Goal: Information Seeking & Learning: Learn about a topic

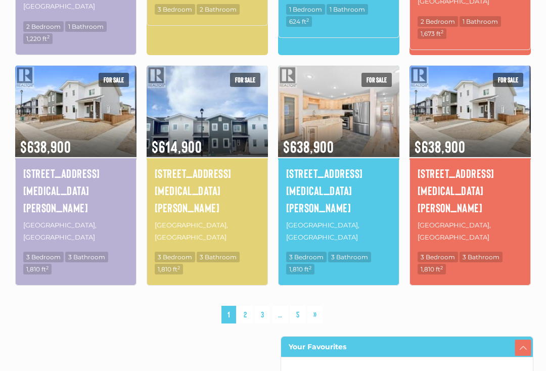
scroll to position [761, 0]
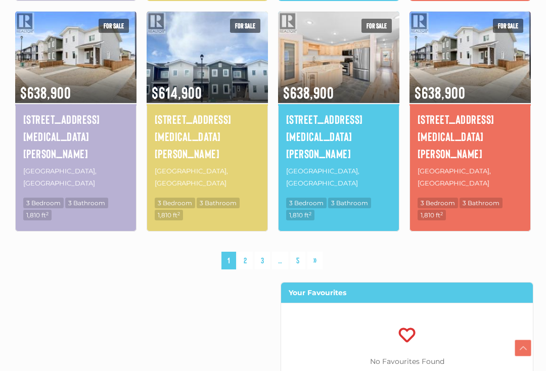
click at [249, 252] on link "2" at bounding box center [245, 261] width 15 height 18
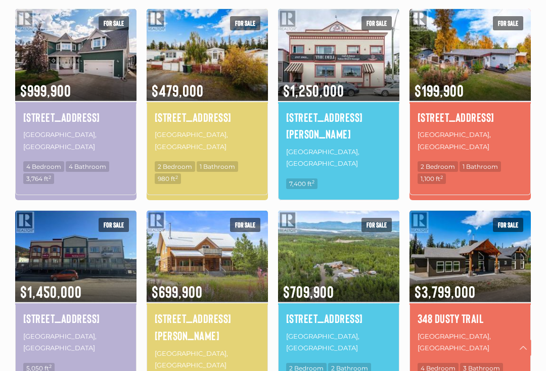
scroll to position [550, 0]
click at [160, 310] on h4 "[STREET_ADDRESS][PERSON_NAME]" at bounding box center [207, 327] width 105 height 34
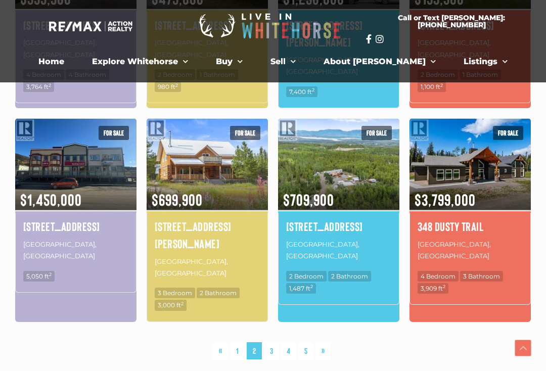
scroll to position [726, 0]
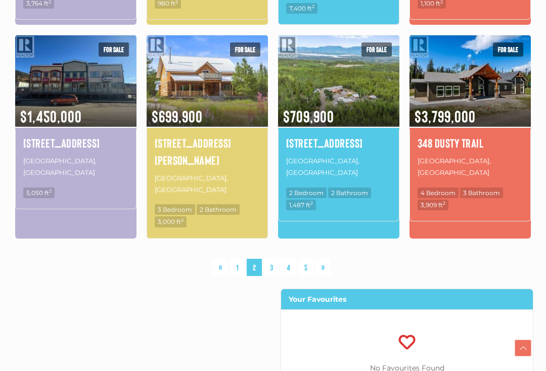
click at [272, 259] on link "3" at bounding box center [271, 268] width 15 height 18
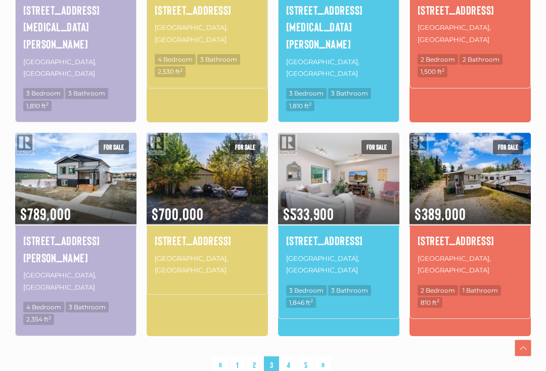
scroll to position [693, 0]
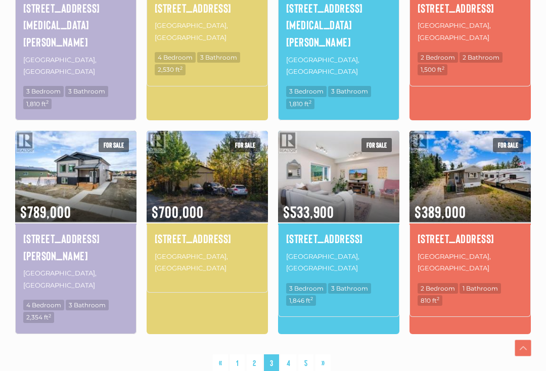
click at [292, 355] on link "4" at bounding box center [289, 364] width 16 height 18
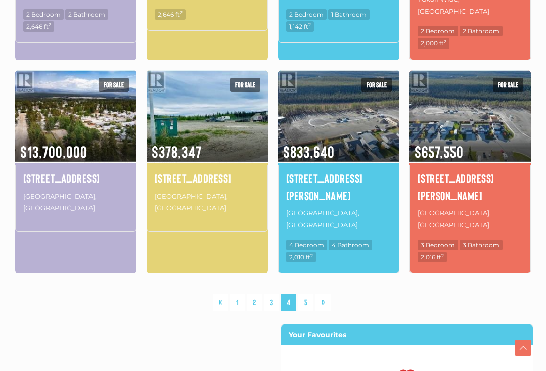
scroll to position [741, 0]
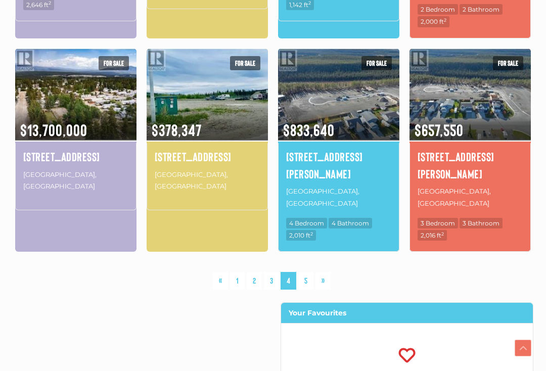
click at [310, 272] on link "5" at bounding box center [306, 281] width 15 height 18
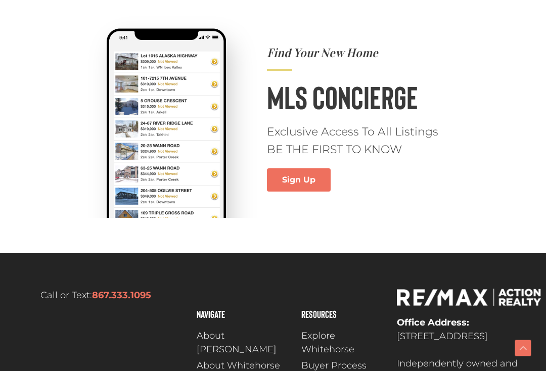
scroll to position [710, 0]
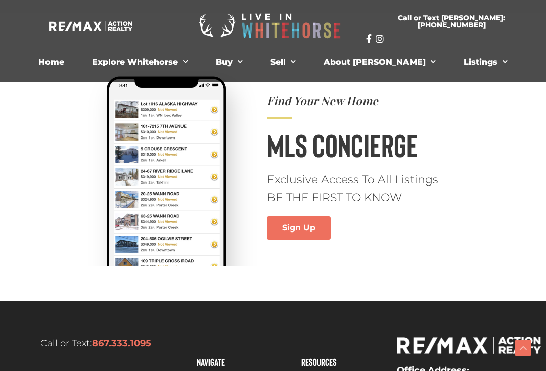
scroll to position [743, 0]
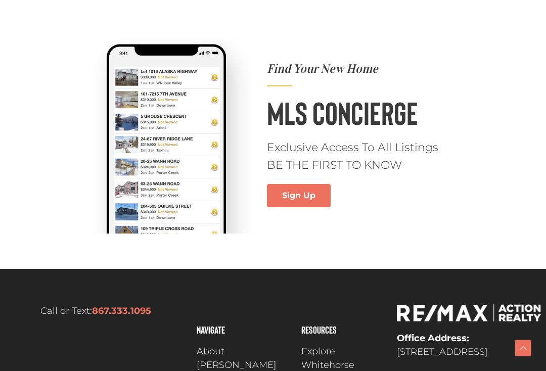
scroll to position [779, 0]
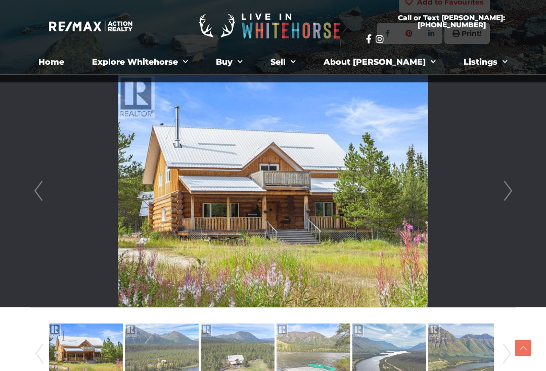
scroll to position [216, 0]
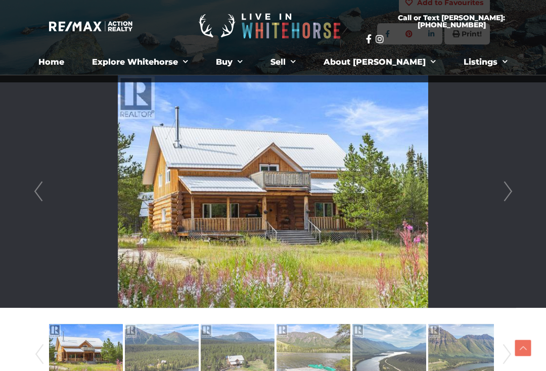
click at [501, 201] on link "Next" at bounding box center [508, 191] width 15 height 233
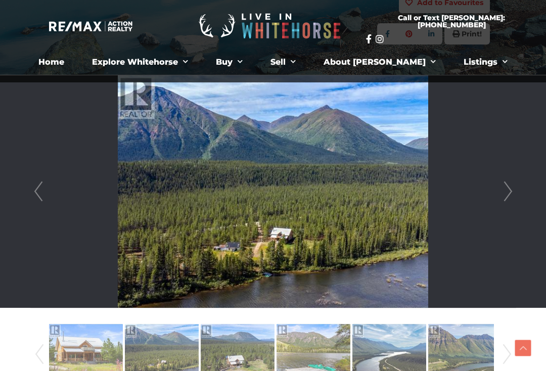
click at [508, 195] on link "Next" at bounding box center [508, 191] width 15 height 233
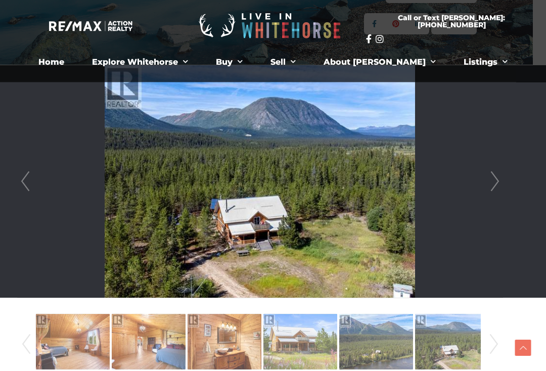
scroll to position [224, 15]
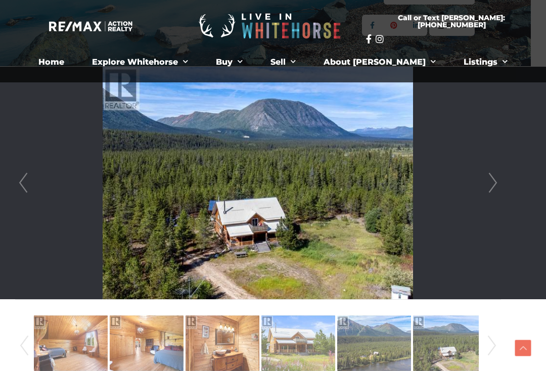
click at [499, 175] on link "Next" at bounding box center [493, 183] width 15 height 233
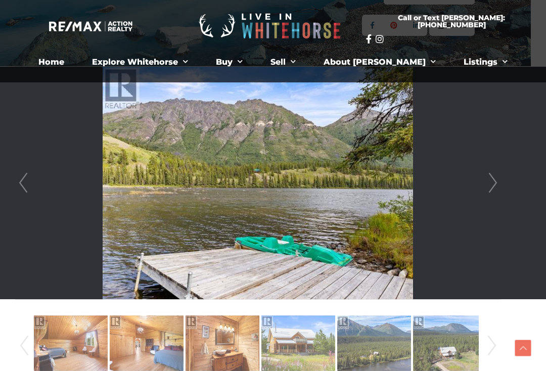
click at [498, 186] on link "Next" at bounding box center [493, 183] width 15 height 233
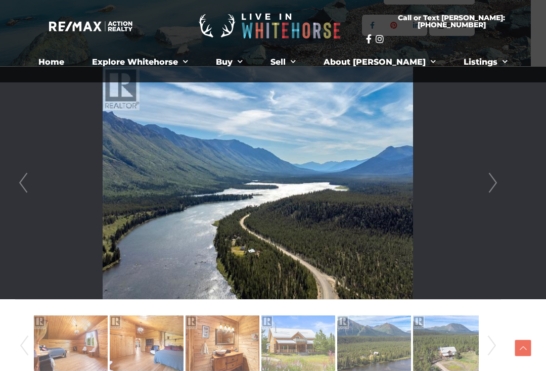
click at [495, 185] on link "Next" at bounding box center [493, 183] width 15 height 233
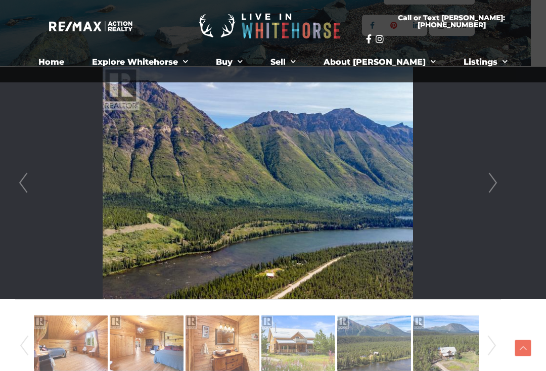
click at [495, 185] on link "Next" at bounding box center [493, 183] width 15 height 233
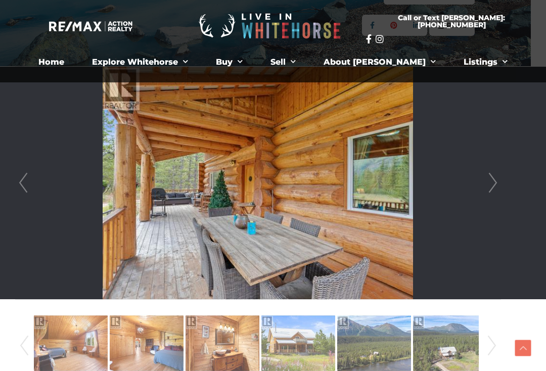
click at [500, 191] on link "Next" at bounding box center [493, 183] width 15 height 233
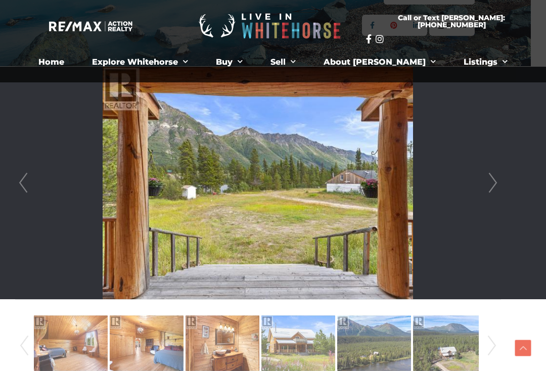
click at [498, 182] on link "Next" at bounding box center [493, 183] width 15 height 233
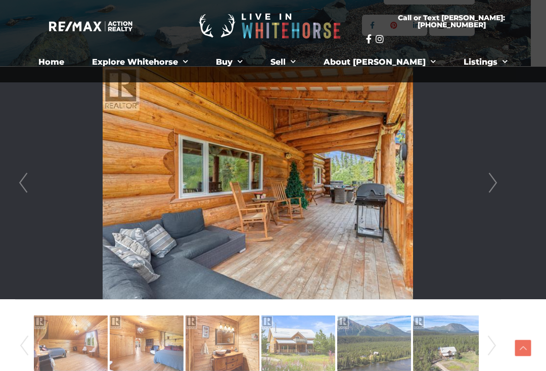
click at [488, 183] on link "Next" at bounding box center [493, 183] width 15 height 233
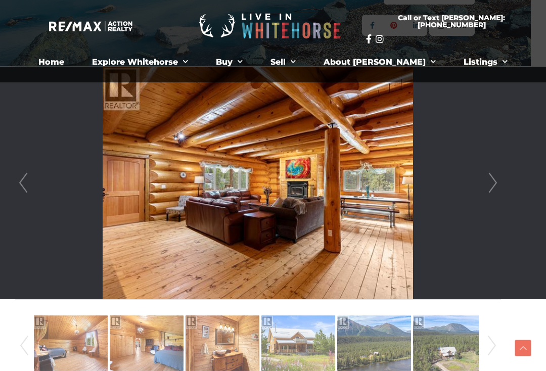
click at [489, 187] on link "Next" at bounding box center [493, 183] width 15 height 233
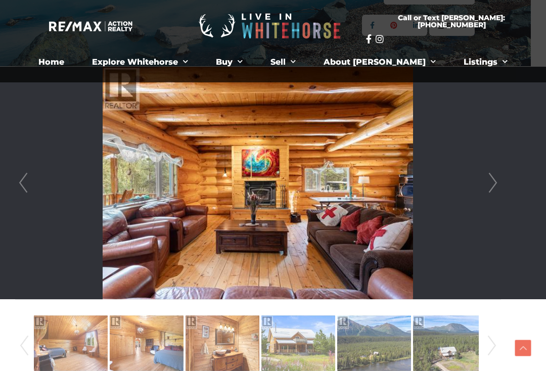
click at [474, 190] on li at bounding box center [258, 183] width 485 height 233
click at [490, 194] on link "Next" at bounding box center [493, 183] width 15 height 233
click at [489, 187] on link "Next" at bounding box center [493, 183] width 15 height 233
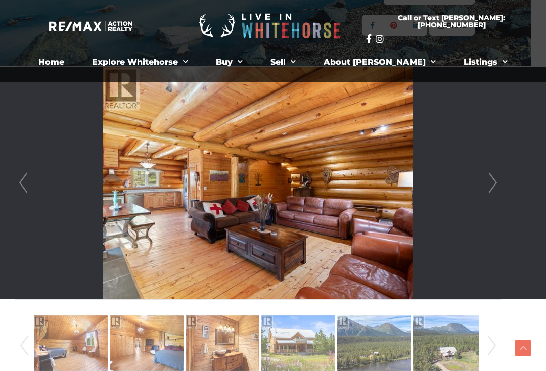
click at [495, 194] on link "Next" at bounding box center [493, 183] width 15 height 233
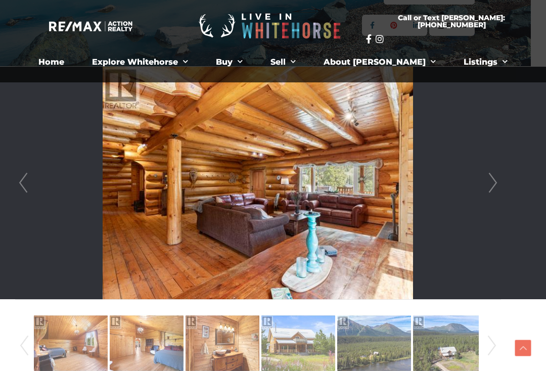
click at [496, 184] on link "Next" at bounding box center [493, 183] width 15 height 233
click at [500, 178] on link "Next" at bounding box center [493, 183] width 15 height 233
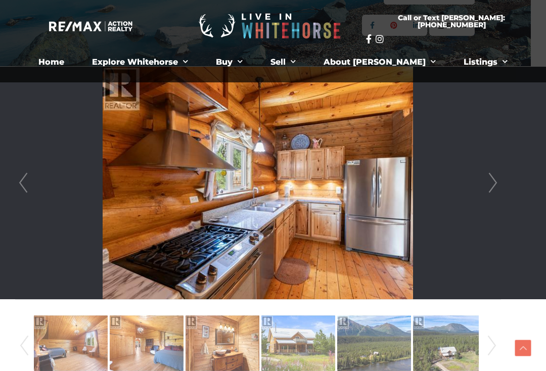
click at [500, 177] on link "Next" at bounding box center [493, 183] width 15 height 233
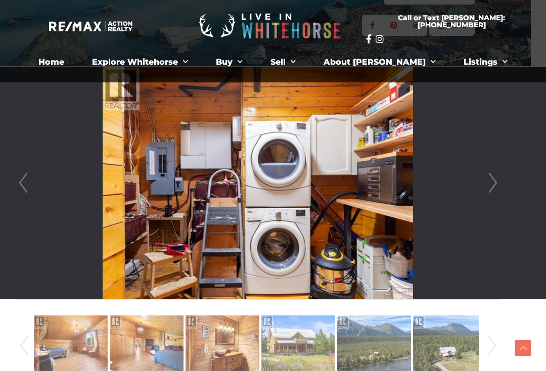
click at [497, 186] on link "Next" at bounding box center [493, 183] width 15 height 233
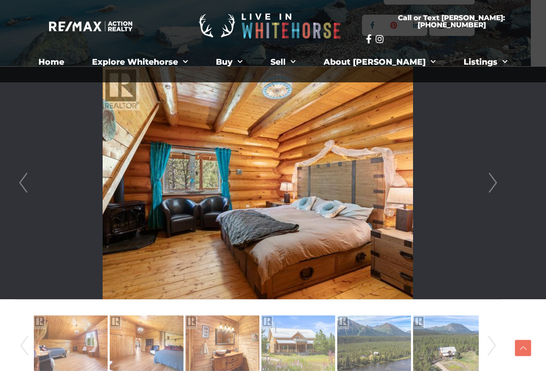
click at [499, 182] on link "Next" at bounding box center [493, 183] width 15 height 233
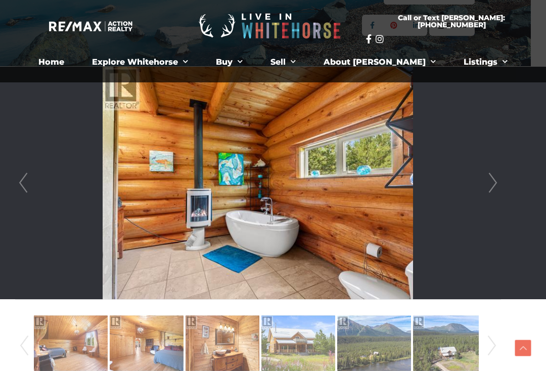
click at [500, 184] on link "Next" at bounding box center [493, 183] width 15 height 233
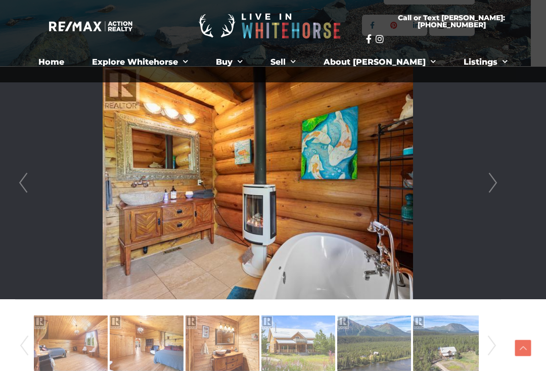
click at [499, 180] on link "Next" at bounding box center [493, 183] width 15 height 233
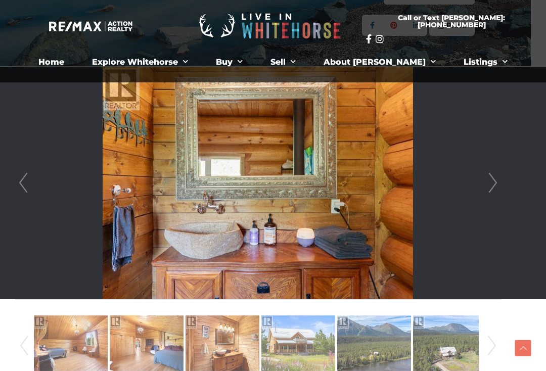
click at [500, 184] on link "Next" at bounding box center [493, 183] width 15 height 233
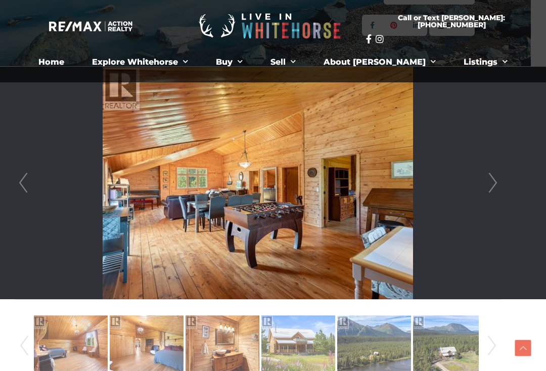
click at [500, 185] on link "Next" at bounding box center [493, 183] width 15 height 233
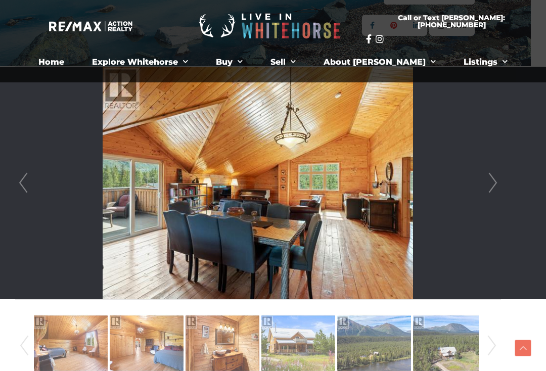
click at [499, 177] on link "Next" at bounding box center [493, 183] width 15 height 233
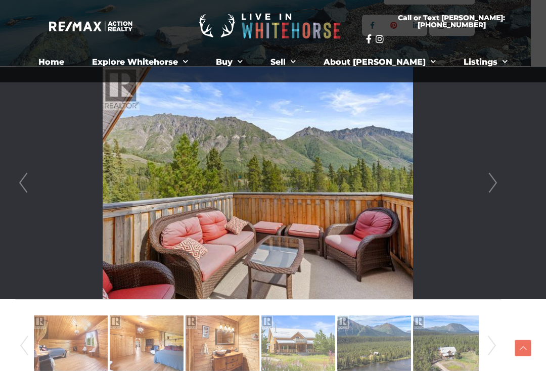
click at [499, 176] on link "Next" at bounding box center [493, 183] width 15 height 233
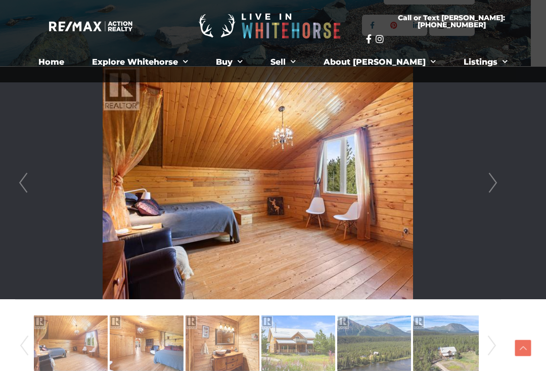
click at [500, 173] on link "Next" at bounding box center [493, 183] width 15 height 233
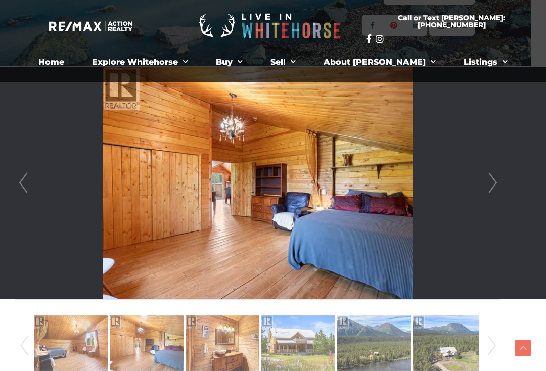
click at [501, 177] on div at bounding box center [258, 183] width 485 height 233
click at [500, 181] on link "Next" at bounding box center [493, 183] width 15 height 233
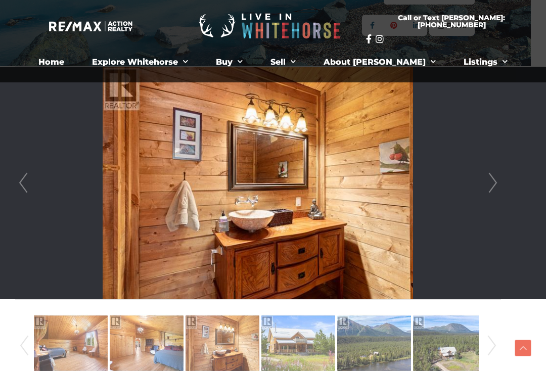
click at [499, 184] on link "Next" at bounding box center [493, 183] width 15 height 233
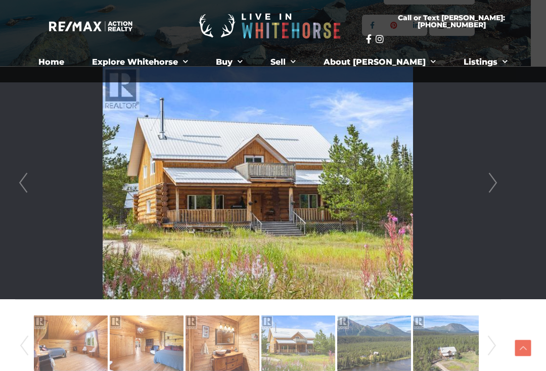
click at [501, 179] on div at bounding box center [258, 183] width 485 height 233
click at [501, 188] on div at bounding box center [258, 183] width 485 height 233
click at [498, 186] on link "Next" at bounding box center [493, 183] width 15 height 233
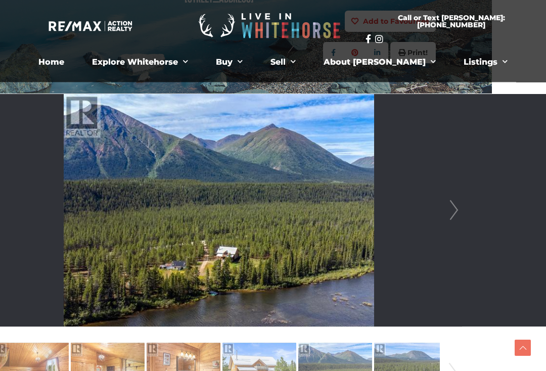
scroll to position [197, 54]
click at [461, 204] on link "Next" at bounding box center [454, 210] width 15 height 233
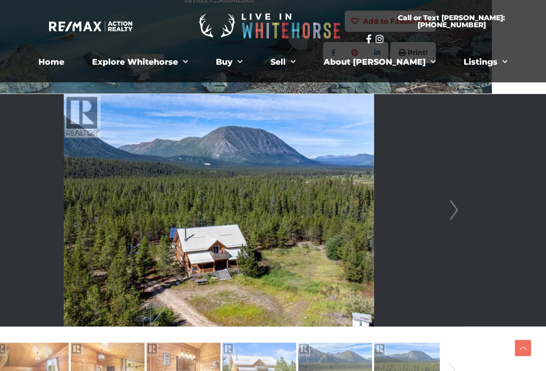
click at [461, 205] on link "Next" at bounding box center [454, 210] width 15 height 233
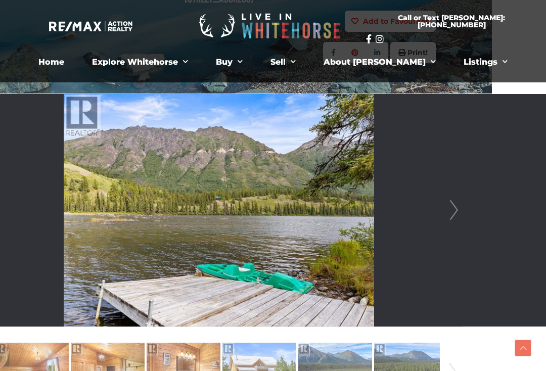
click at [457, 216] on link "Next" at bounding box center [454, 210] width 15 height 233
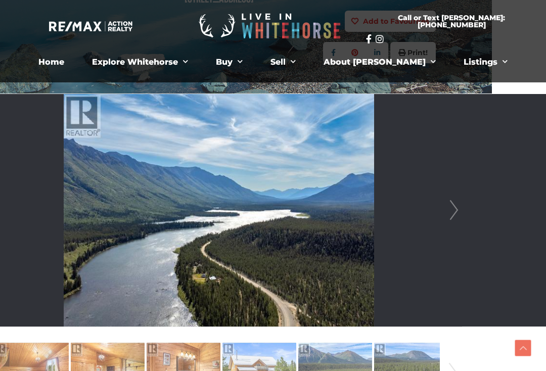
click at [456, 222] on link "Next" at bounding box center [454, 210] width 15 height 233
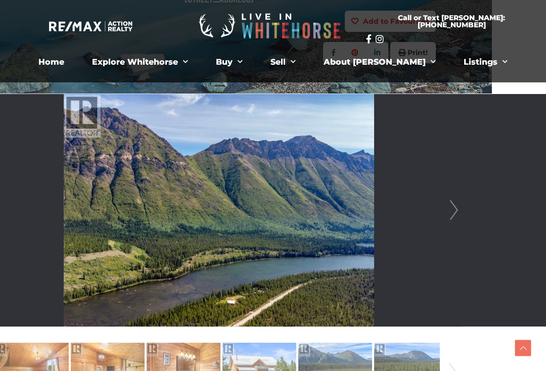
click at [457, 220] on link "Next" at bounding box center [454, 210] width 15 height 233
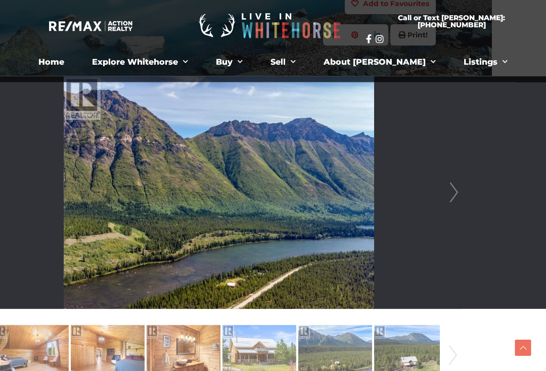
scroll to position [215, 54]
click at [448, 195] on link "Next" at bounding box center [454, 192] width 15 height 233
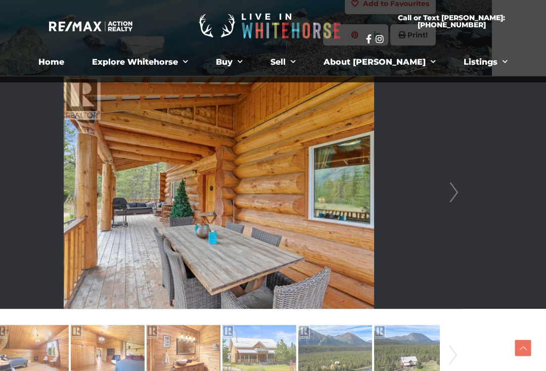
click at [453, 207] on link "Next" at bounding box center [454, 192] width 15 height 233
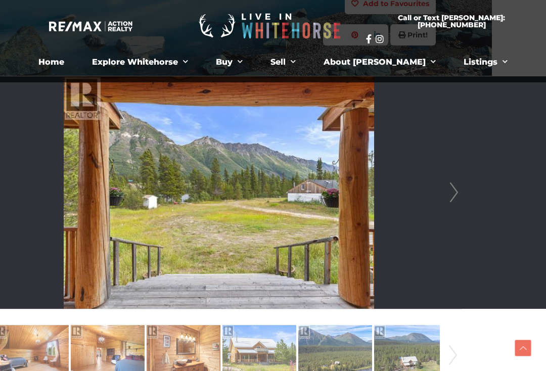
click at [460, 195] on link "Next" at bounding box center [454, 192] width 15 height 233
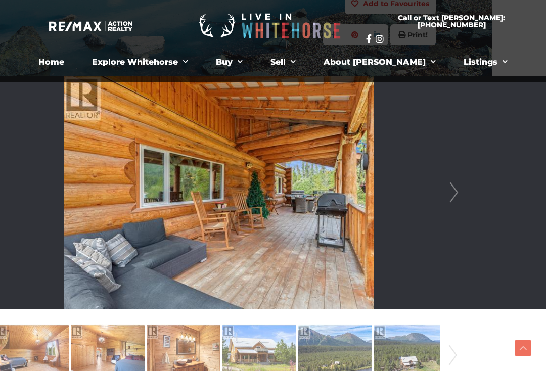
click at [461, 191] on link "Next" at bounding box center [454, 192] width 15 height 233
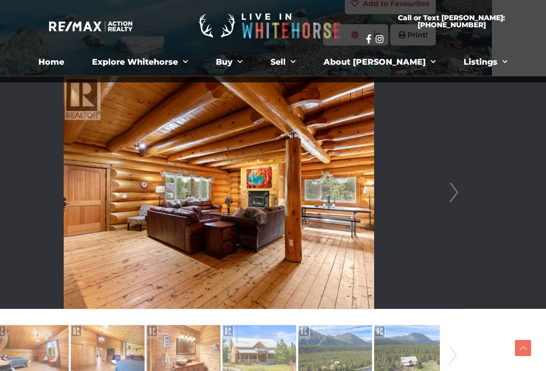
click at [461, 195] on link "Next" at bounding box center [454, 192] width 15 height 233
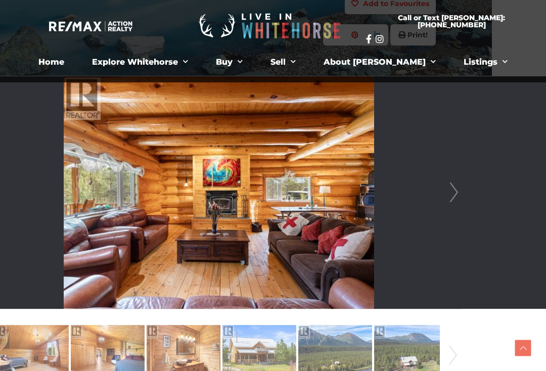
click at [461, 196] on link "Next" at bounding box center [454, 192] width 15 height 233
click at [461, 193] on link "Next" at bounding box center [454, 192] width 15 height 233
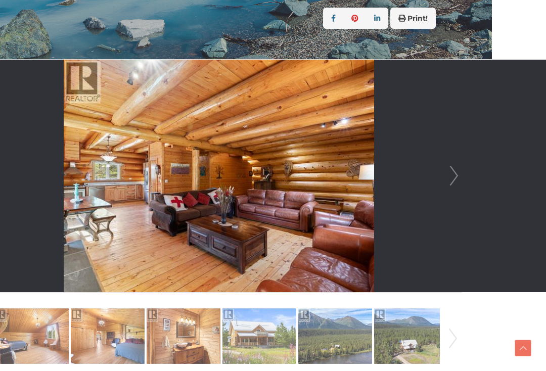
scroll to position [232, 54]
